Goal: Information Seeking & Learning: Learn about a topic

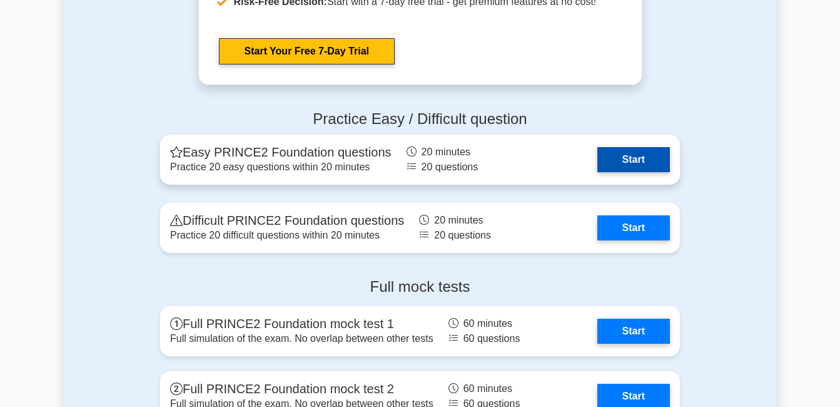
scroll to position [1609, 0]
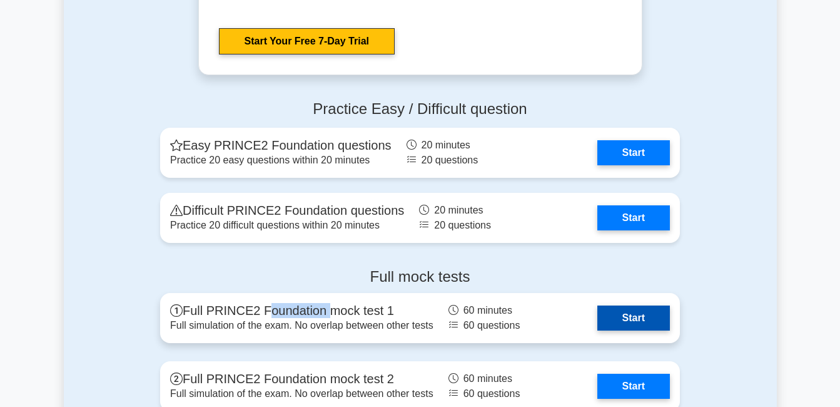
click at [616, 315] on link "Start" at bounding box center [634, 317] width 73 height 25
